Goal: Task Accomplishment & Management: Complete application form

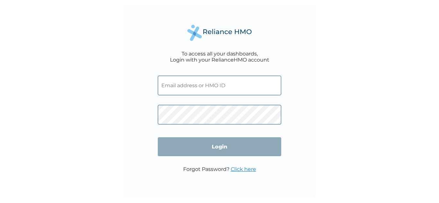
type input "REF/10144/A"
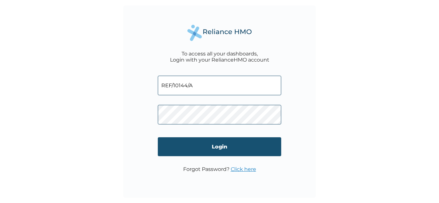
click at [175, 145] on input "Login" at bounding box center [219, 147] width 123 height 19
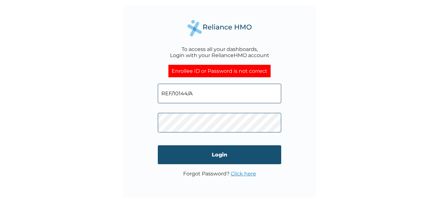
click at [205, 148] on input "Login" at bounding box center [219, 155] width 123 height 19
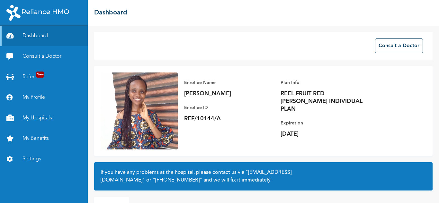
click at [32, 118] on link "My Hospitals" at bounding box center [44, 118] width 88 height 21
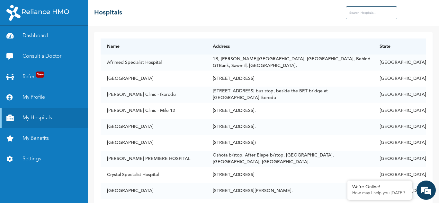
click at [355, 11] on input "text" at bounding box center [371, 12] width 51 height 13
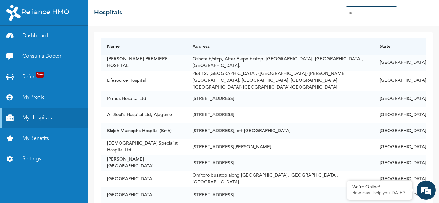
type input "j"
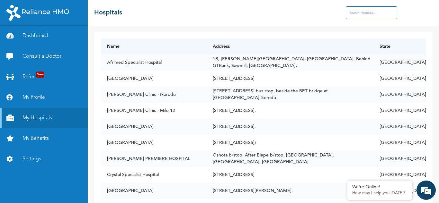
click at [209, 13] on div "☰ Hospitals" at bounding box center [263, 13] width 351 height 26
click at [59, 54] on link "Consult a Doctor" at bounding box center [44, 56] width 88 height 21
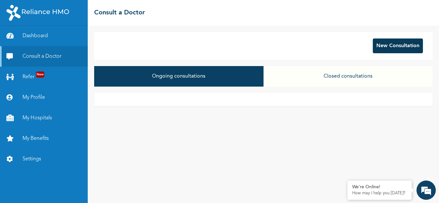
click at [397, 51] on button "New Consultation" at bounding box center [398, 46] width 50 height 15
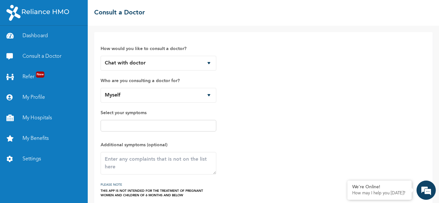
click at [203, 127] on input "text" at bounding box center [159, 126] width 112 height 8
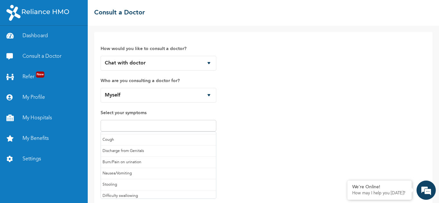
scroll to position [30, 0]
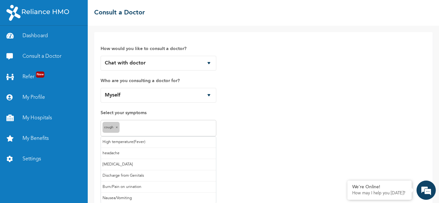
click at [195, 131] on input "text" at bounding box center [167, 129] width 93 height 8
click at [186, 132] on input "text" at bounding box center [183, 129] width 62 height 8
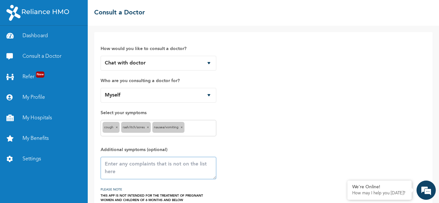
click at [137, 169] on textarea at bounding box center [159, 168] width 116 height 23
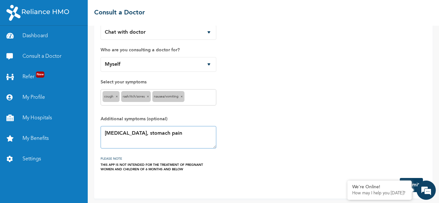
scroll to position [33, 0]
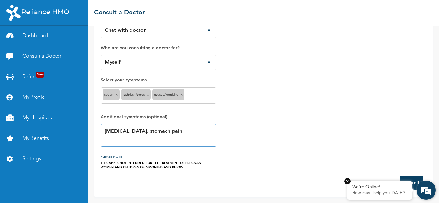
type textarea "[MEDICAL_DATA], stomach pain"
drag, startPoint x: 397, startPoint y: 190, endPoint x: 363, endPoint y: 189, distance: 33.8
click at [363, 189] on div "We're Online!" at bounding box center [379, 187] width 55 height 5
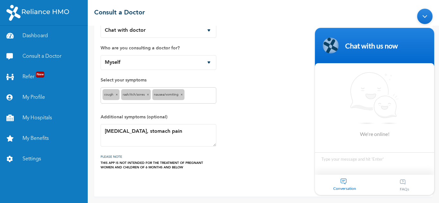
click at [429, 14] on div "Minimize live chat window" at bounding box center [424, 15] width 15 height 15
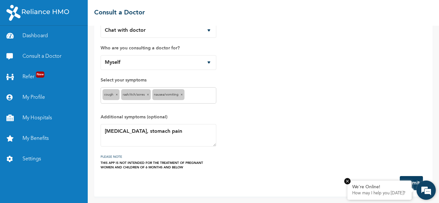
click at [349, 183] on em at bounding box center [347, 181] width 6 height 6
click at [403, 184] on button "Submit" at bounding box center [411, 183] width 23 height 14
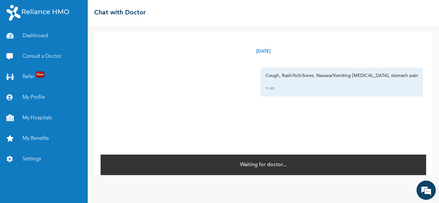
click at [203, 12] on div "☰ Chat with Doctor" at bounding box center [263, 13] width 351 height 26
click at [206, 6] on div "☰ Chat with Doctor" at bounding box center [263, 13] width 351 height 26
click at [45, 34] on link "Dashboard" at bounding box center [44, 36] width 88 height 21
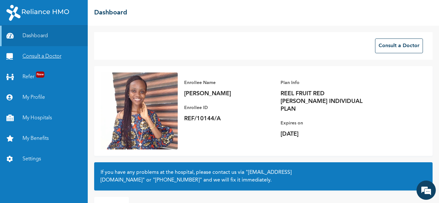
click at [52, 59] on link "Consult a Doctor" at bounding box center [44, 56] width 88 height 21
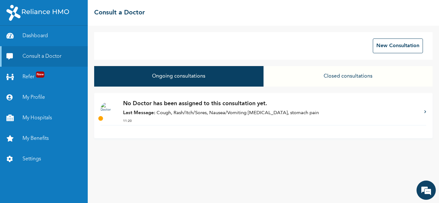
click at [329, 77] on button "Closed consultations" at bounding box center [348, 76] width 169 height 21
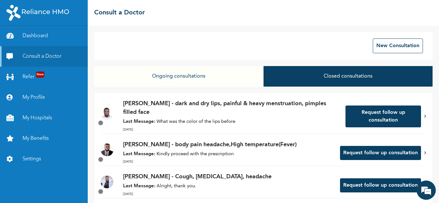
click at [192, 82] on button "Ongoing consultations" at bounding box center [178, 76] width 169 height 21
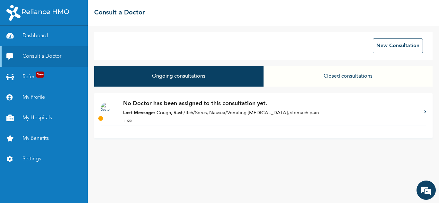
click at [382, 113] on p "Last Message: Cough, Rash/Itch/Sores, Nausea/Vomiting [MEDICAL_DATA], stomach p…" at bounding box center [270, 113] width 295 height 7
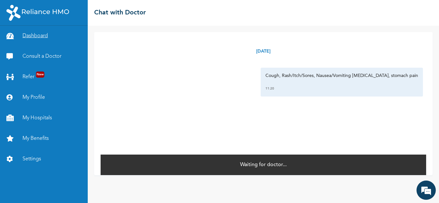
click at [64, 33] on link "Dashboard" at bounding box center [44, 36] width 88 height 21
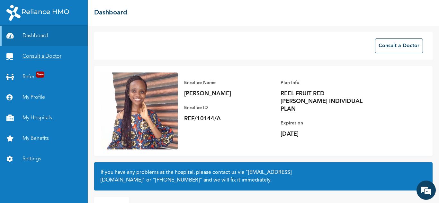
click at [64, 56] on link "Consult a Doctor" at bounding box center [44, 56] width 88 height 21
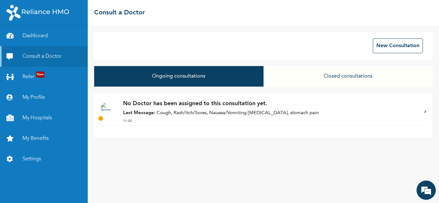
click at [168, 119] on p "11:20" at bounding box center [270, 121] width 295 height 5
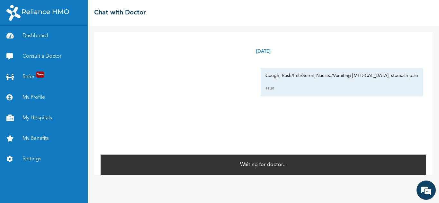
click at [210, 159] on div "Waiting for doctor..." at bounding box center [264, 164] width 326 height 21
click at [236, 172] on div "Waiting for doctor..." at bounding box center [264, 164] width 326 height 21
click at [42, 60] on link "Consult a Doctor" at bounding box center [44, 56] width 88 height 21
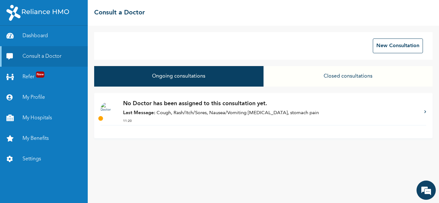
click at [426, 110] on div "No Doctor has been assigned to this consultation yet. Last Message: Cough, Rash…" at bounding box center [263, 115] width 339 height 45
click at [425, 111] on icon at bounding box center [425, 111] width 2 height 3
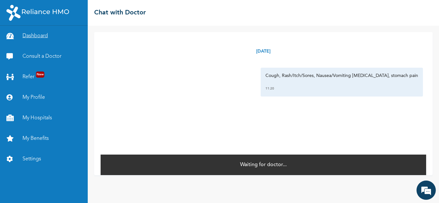
click at [48, 38] on link "Dashboard" at bounding box center [44, 36] width 88 height 21
